Goal: Task Accomplishment & Management: Use online tool/utility

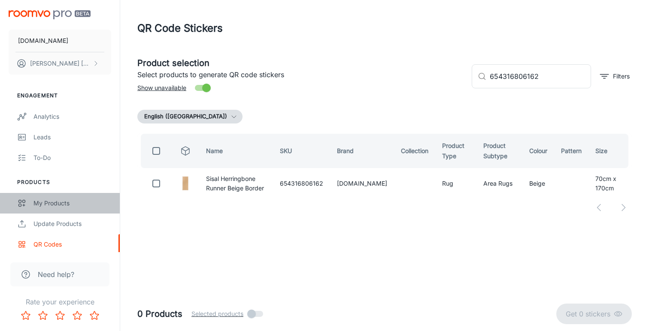
click at [60, 200] on div "My Products" at bounding box center [72, 203] width 78 height 9
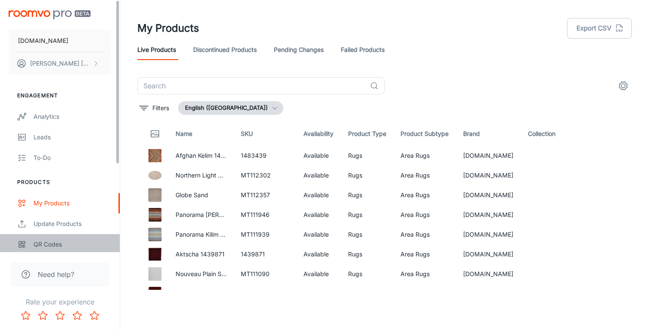
click at [45, 245] on div "QR Codes" at bounding box center [72, 244] width 78 height 9
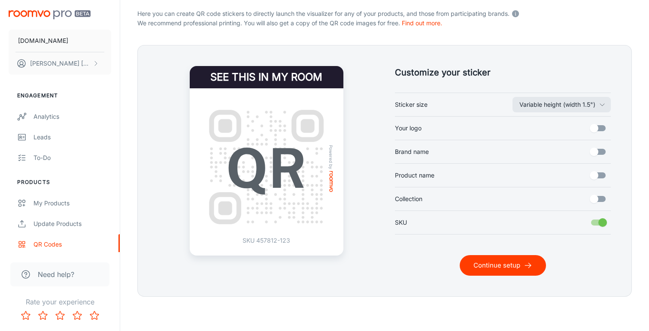
click at [503, 262] on button "Continue setup" at bounding box center [503, 265] width 86 height 21
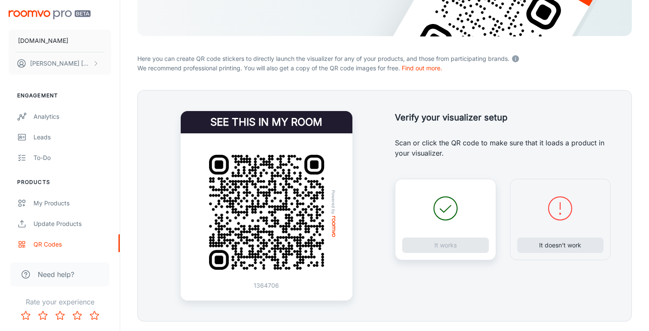
scroll to position [151, 0]
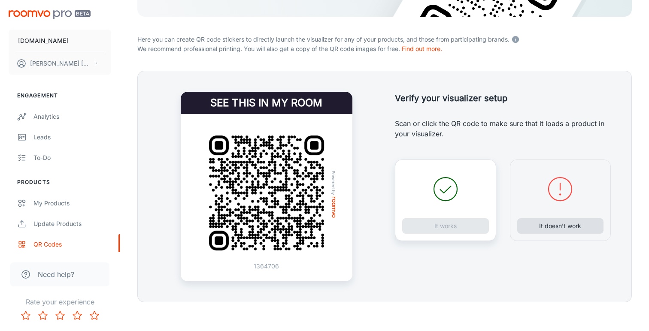
click at [547, 228] on button "It doesn’t work" at bounding box center [560, 225] width 87 height 15
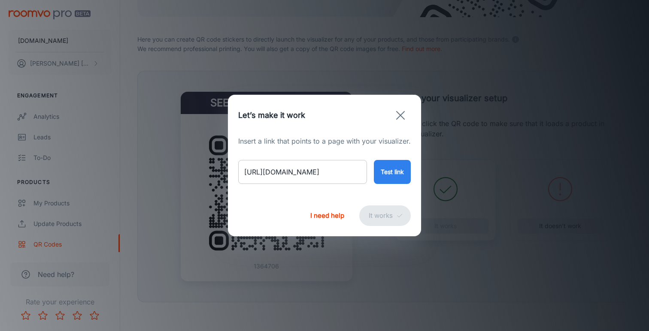
click at [317, 173] on input "[URL][DOMAIN_NAME]" at bounding box center [302, 172] width 129 height 24
paste input "border-sisal-rug-linen-with-aqua-border?variant=46705993908530"
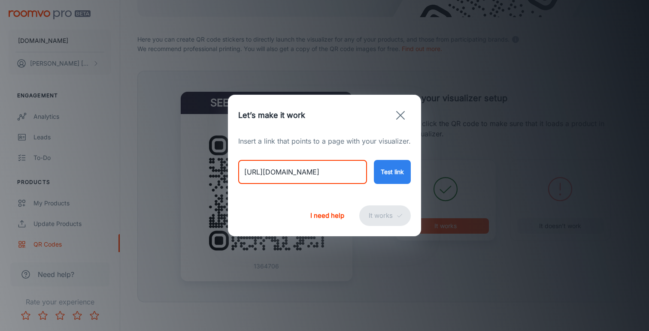
type input "[URL][DOMAIN_NAME]"
click at [394, 177] on button "Test link" at bounding box center [392, 172] width 37 height 24
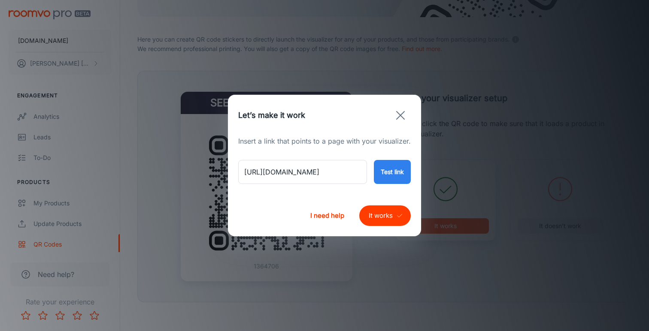
click at [383, 217] on button "It works" at bounding box center [384, 216] width 51 height 21
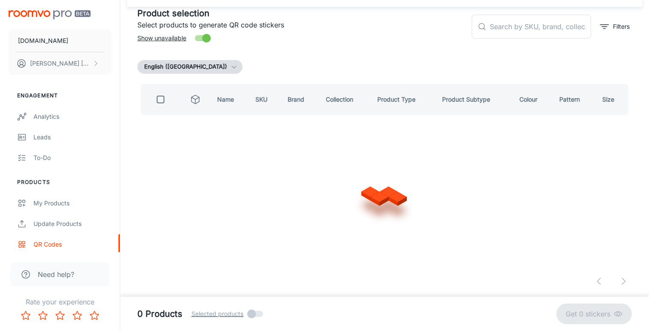
scroll to position [49, 0]
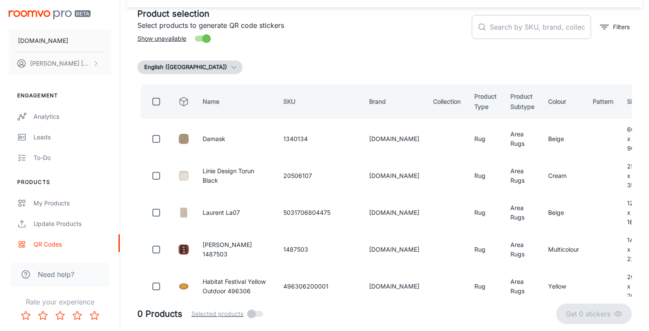
click at [512, 30] on input "text" at bounding box center [540, 27] width 101 height 24
paste input "5031706666820"
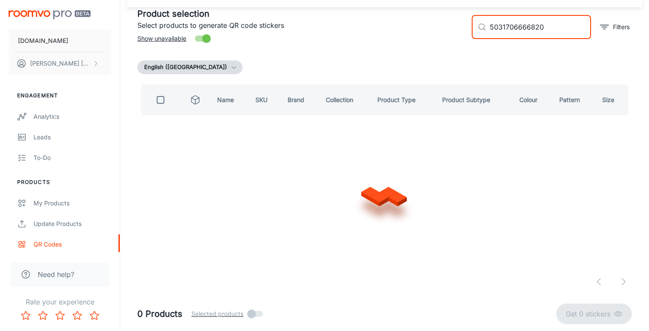
scroll to position [0, 0]
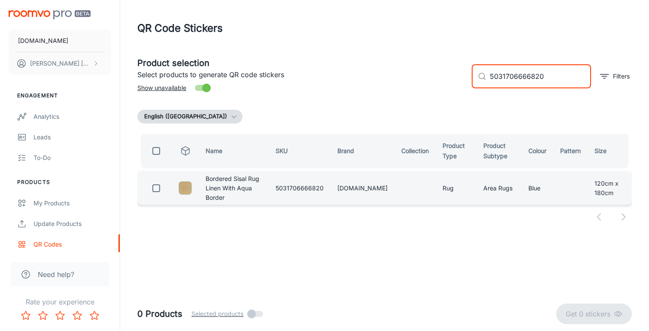
type input "5031706666820"
click at [157, 187] on input "checkbox" at bounding box center [156, 188] width 17 height 17
checkbox input "true"
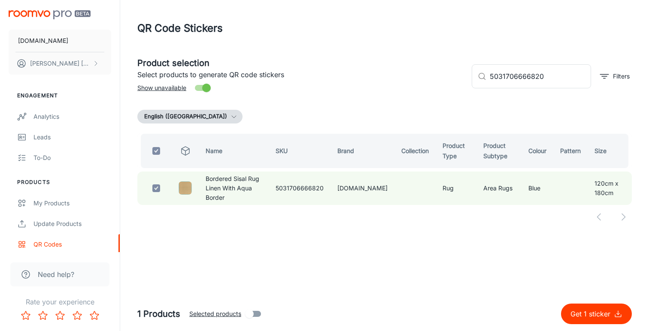
click at [588, 308] on button "Get 1 sticker" at bounding box center [596, 314] width 71 height 21
checkbox input "false"
